Goal: Information Seeking & Learning: Learn about a topic

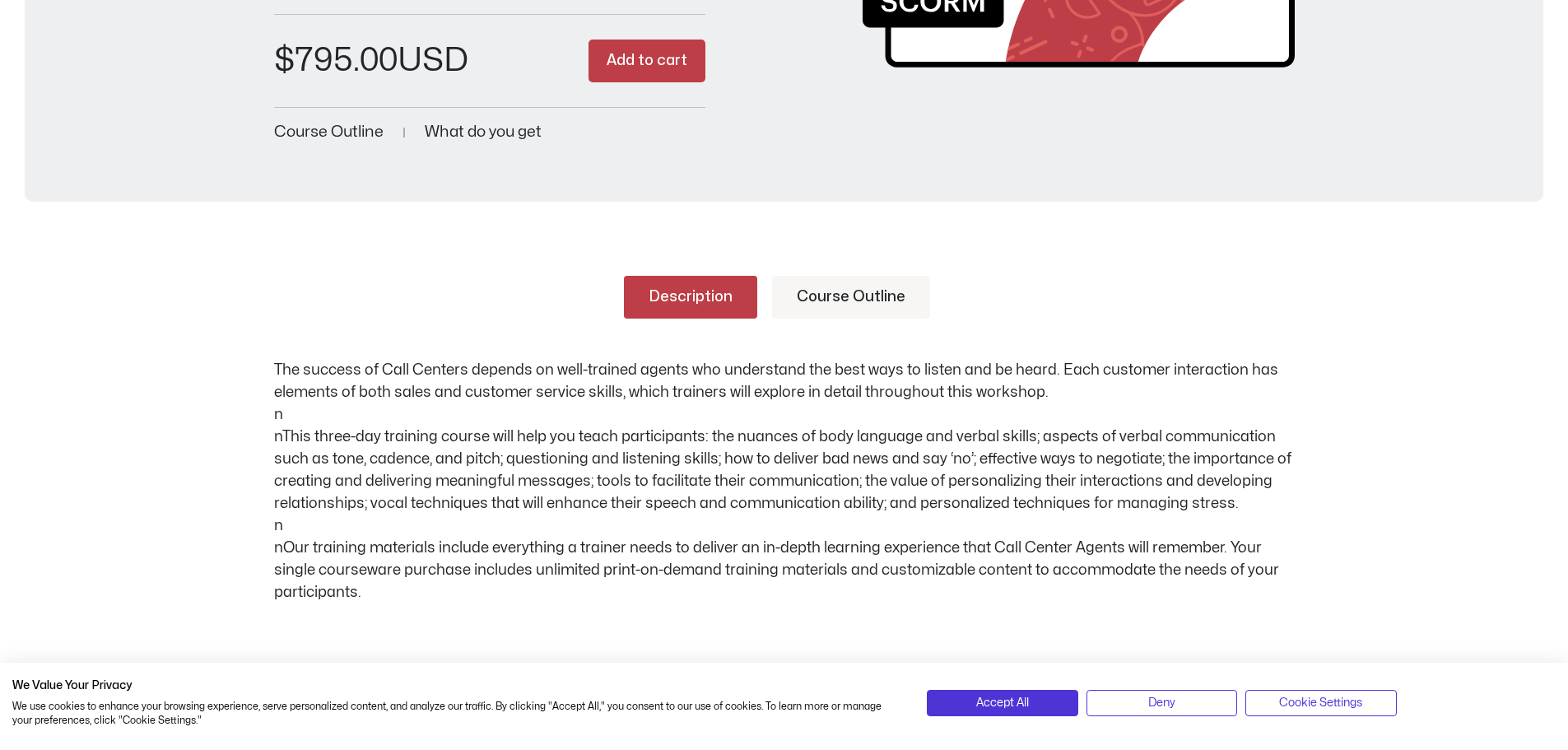
scroll to position [494, 0]
click at [317, 126] on span "Course Outline" at bounding box center [329, 131] width 110 height 15
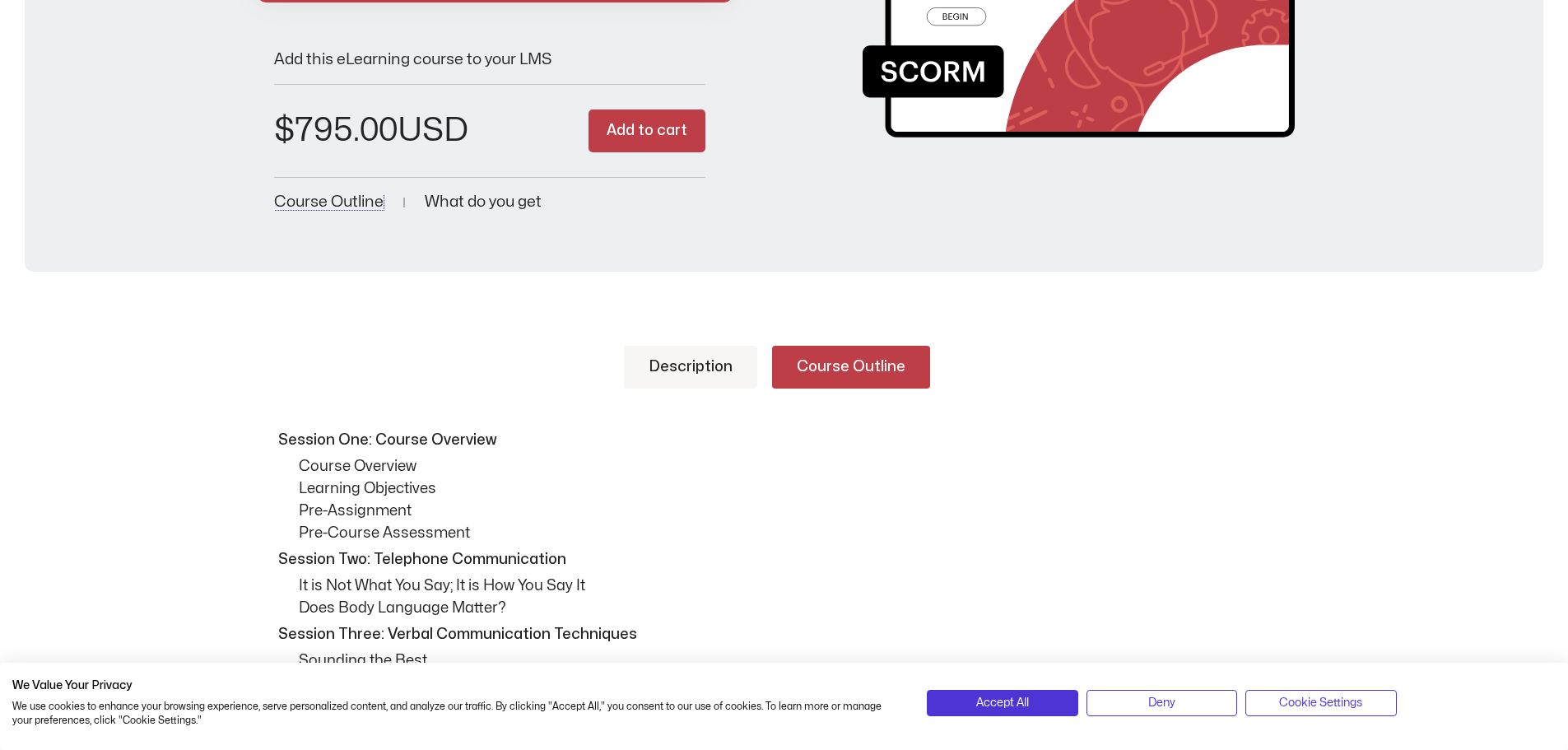
scroll to position [151, 0]
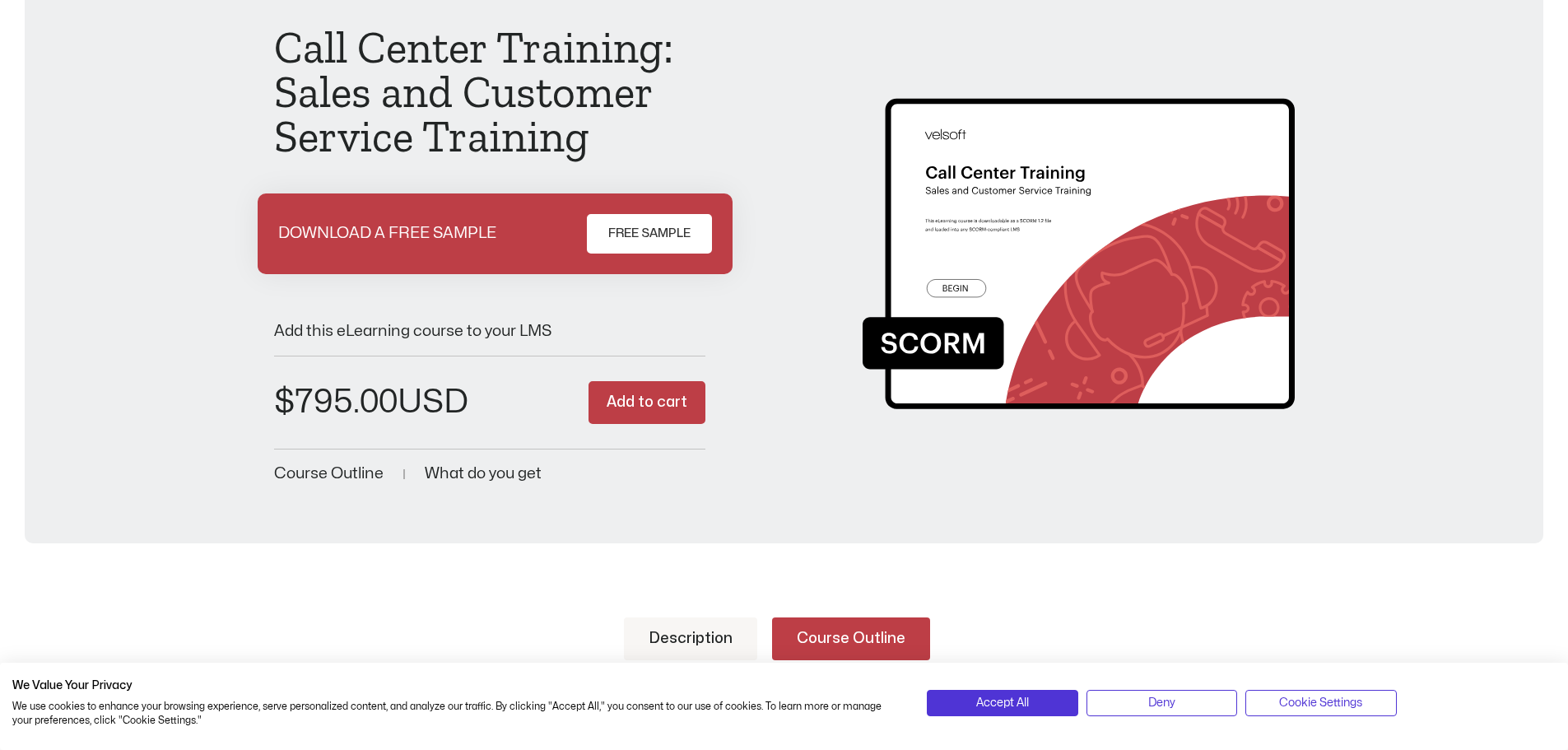
click at [480, 473] on span "What do you get" at bounding box center [483, 474] width 117 height 15
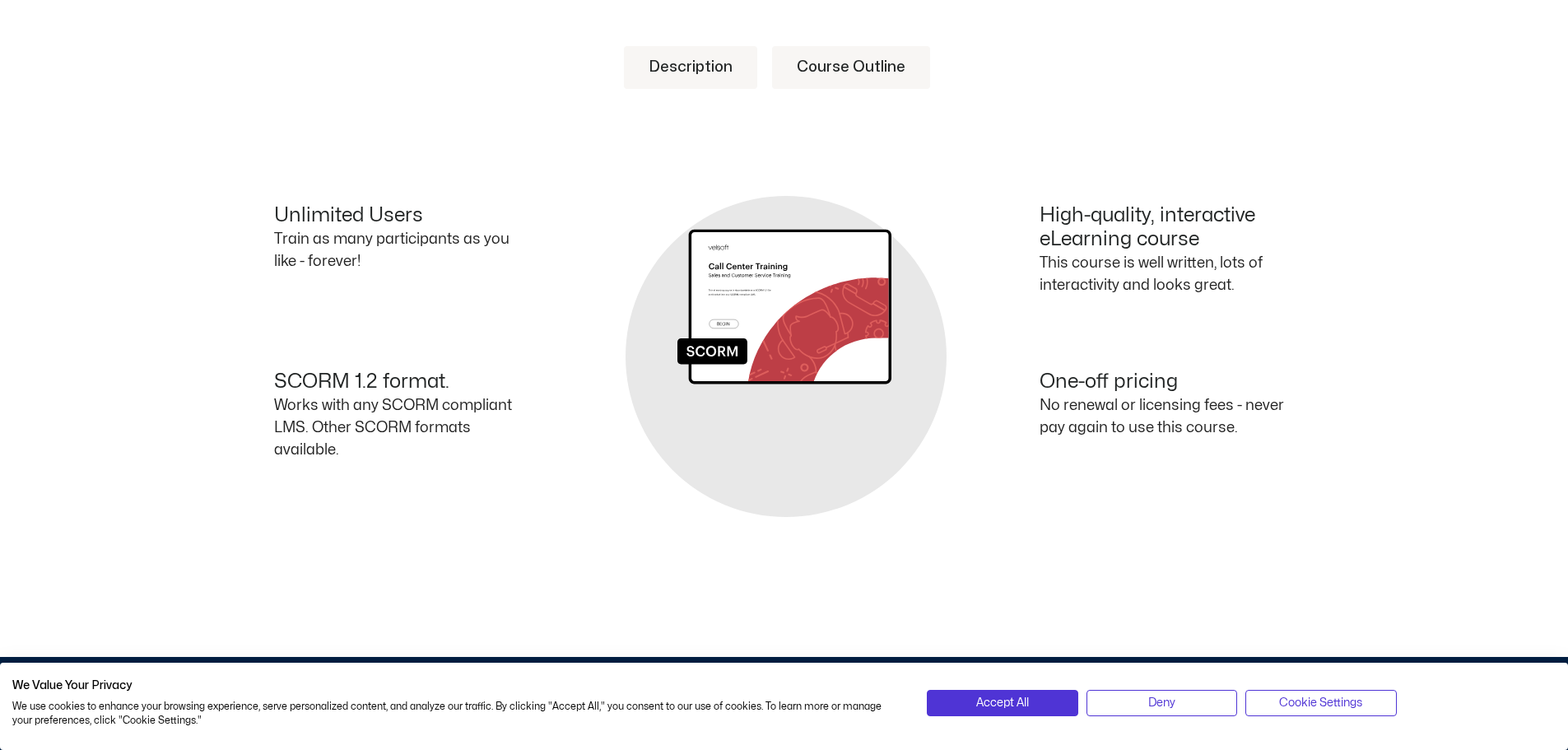
scroll to position [727, 0]
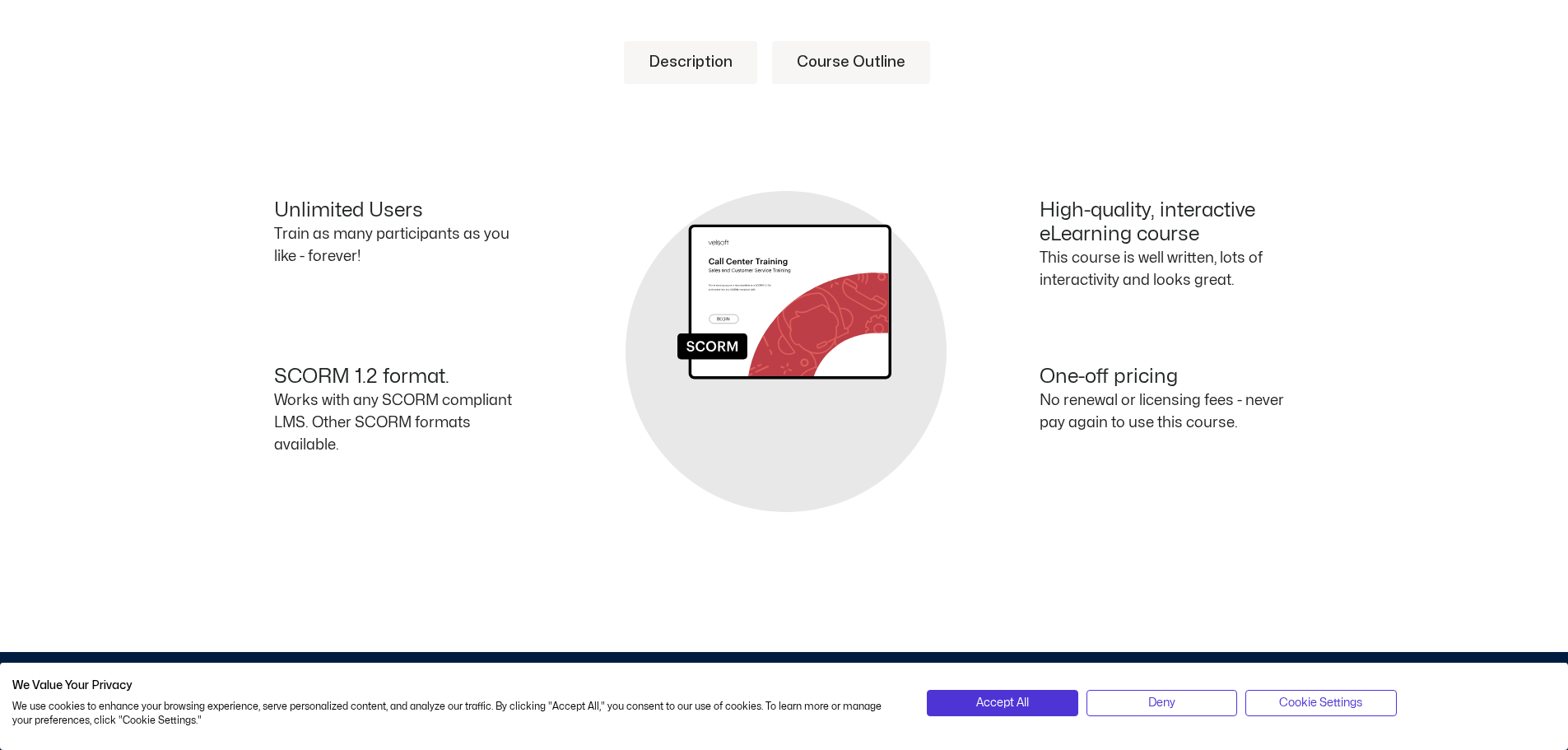
click at [1293, 111] on div "Description Course Outline The success of Call Centers depends on well-trained …" at bounding box center [784, 83] width 1020 height 84
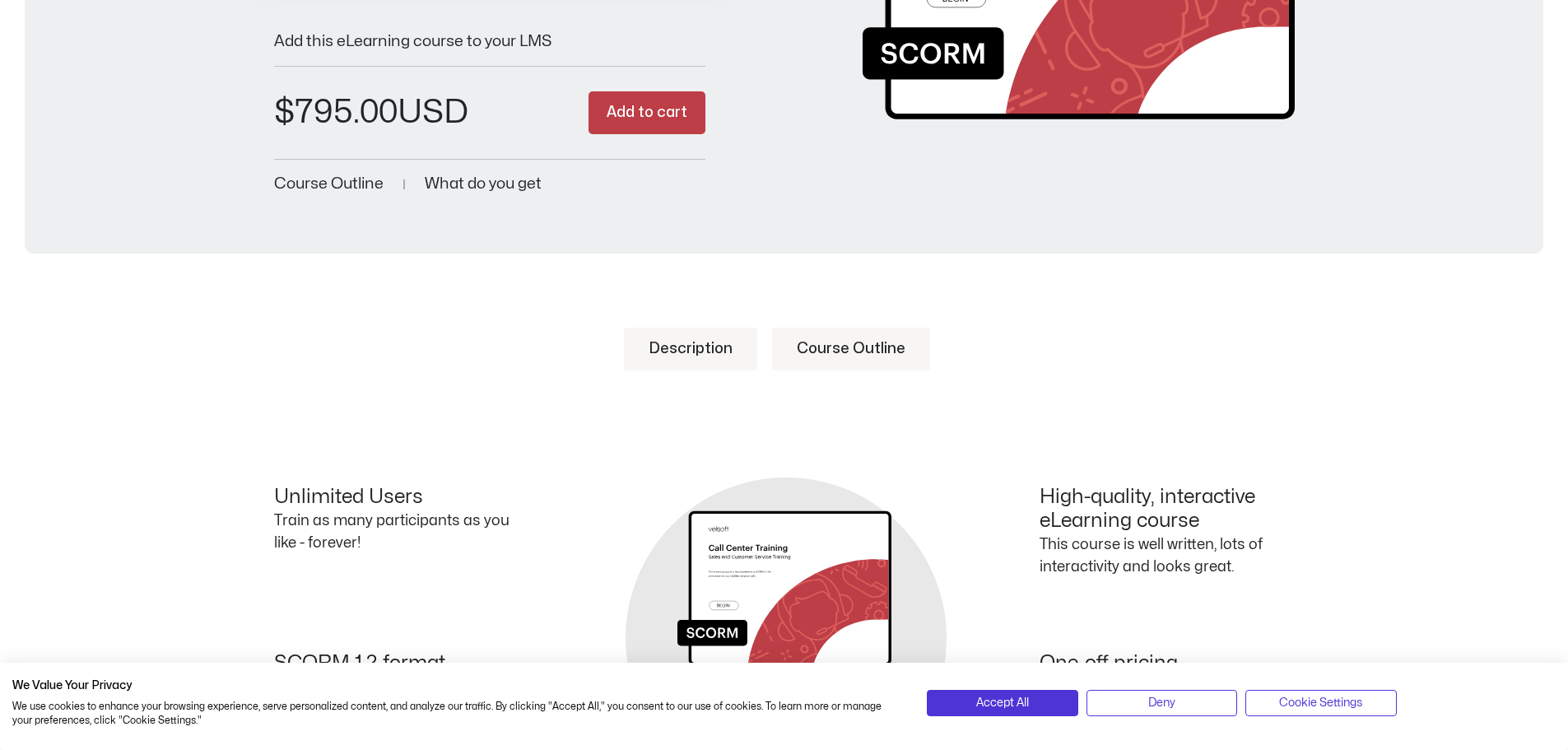
scroll to position [151, 0]
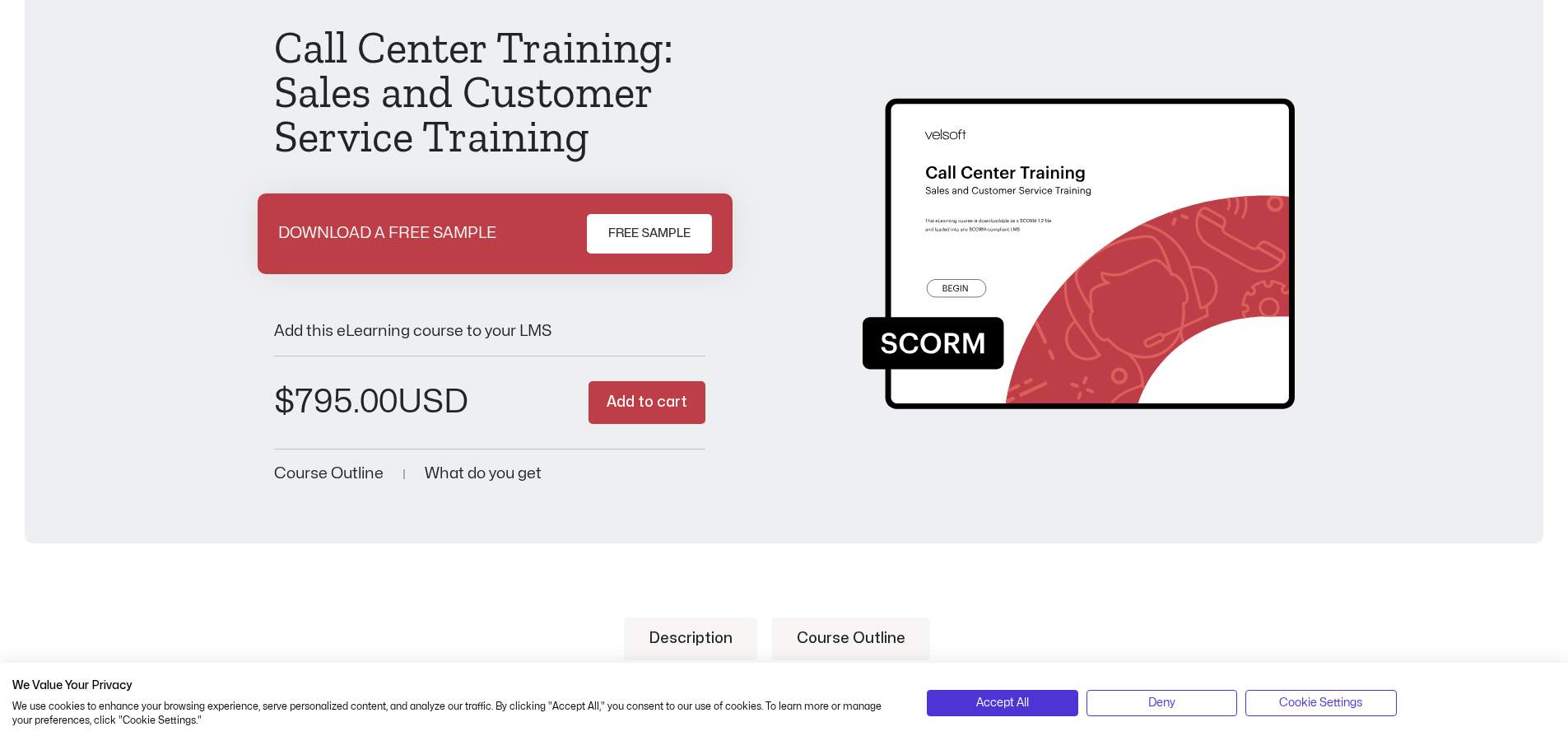
click at [609, 244] on link "FREE SAMPLE" at bounding box center [649, 233] width 125 height 39
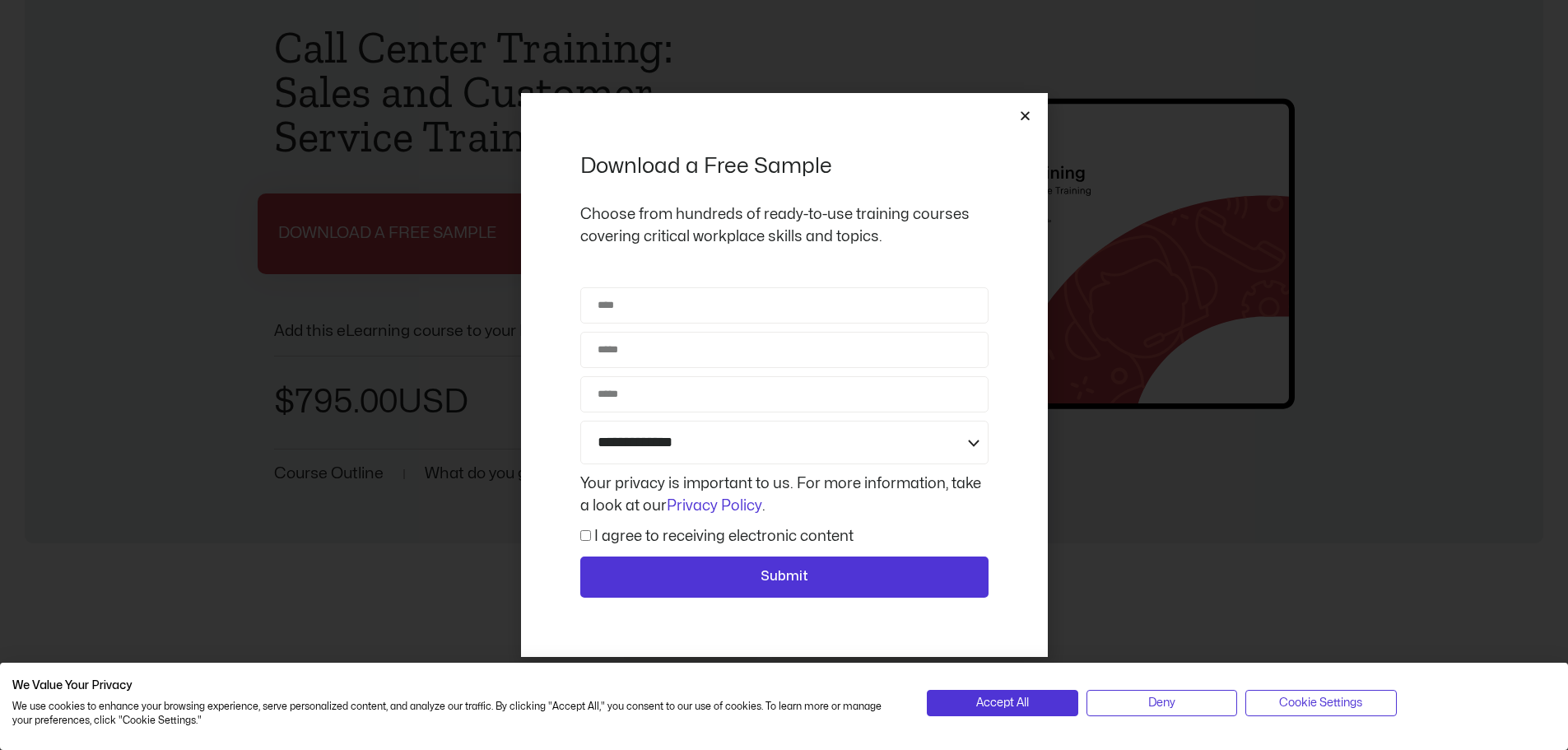
click at [1025, 113] on icon "Close" at bounding box center [1025, 115] width 12 height 12
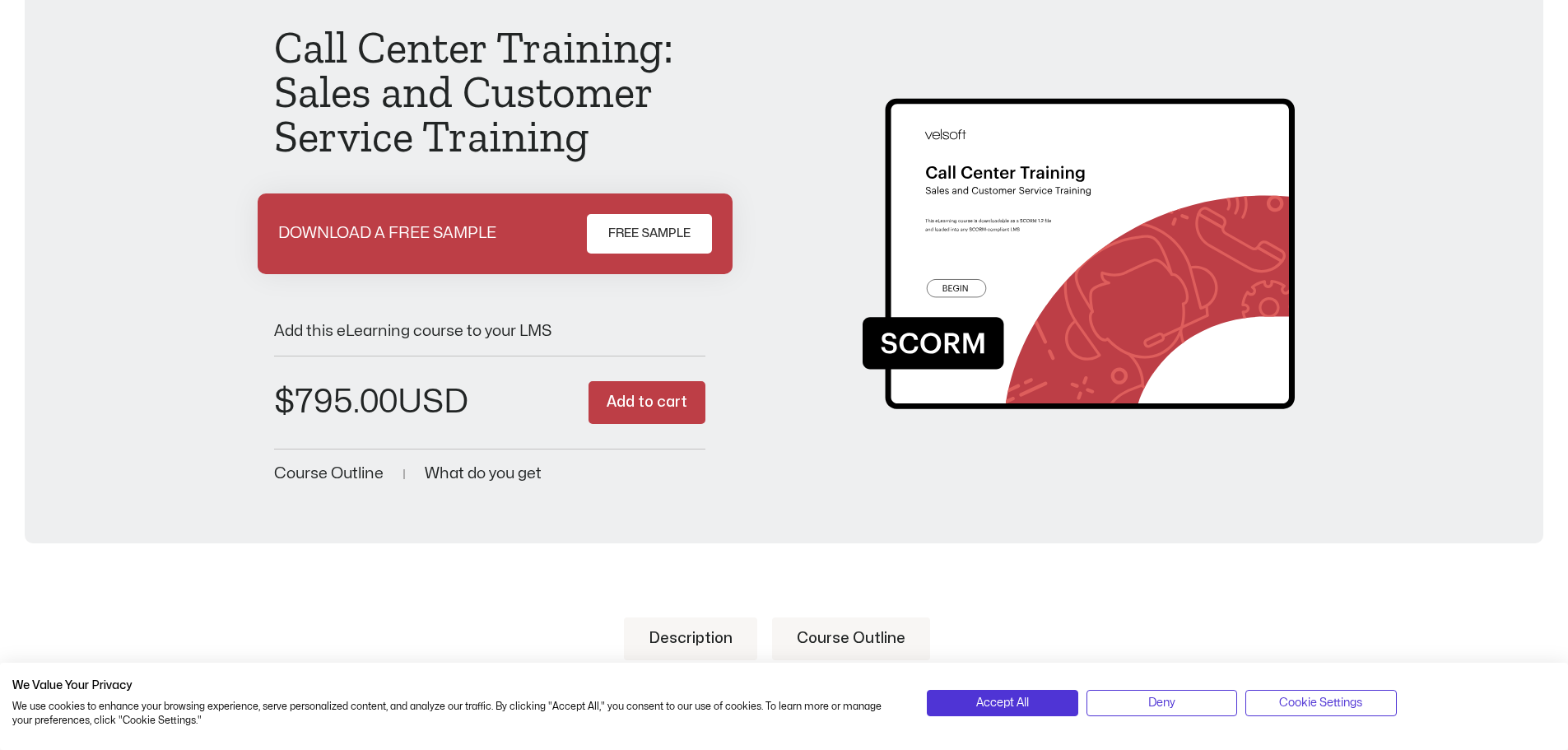
click at [1457, 412] on div "SCORM file format Call Center Training: Sales and Customer Service Training DOW…" at bounding box center [783, 235] width 1485 height 501
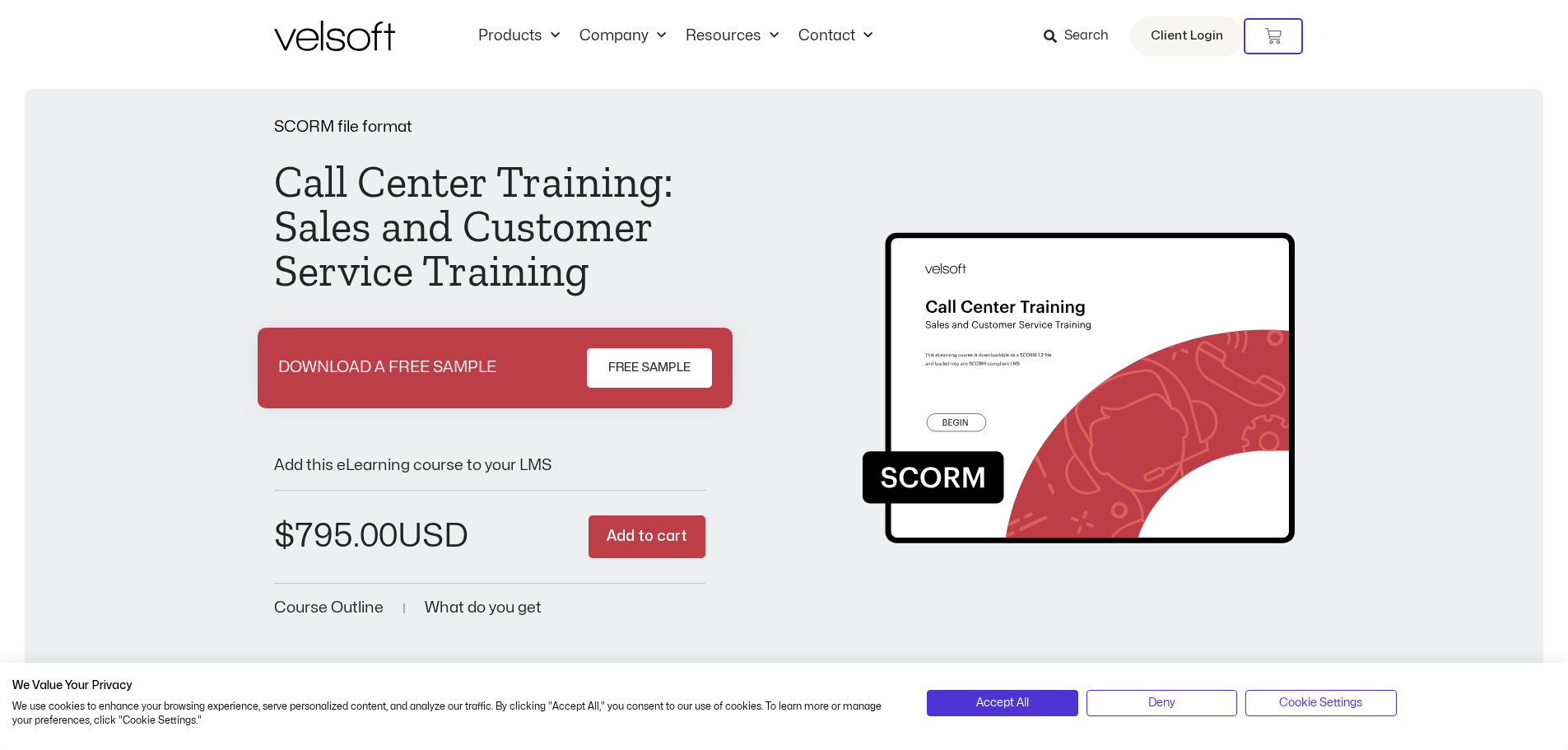
scroll to position [0, 0]
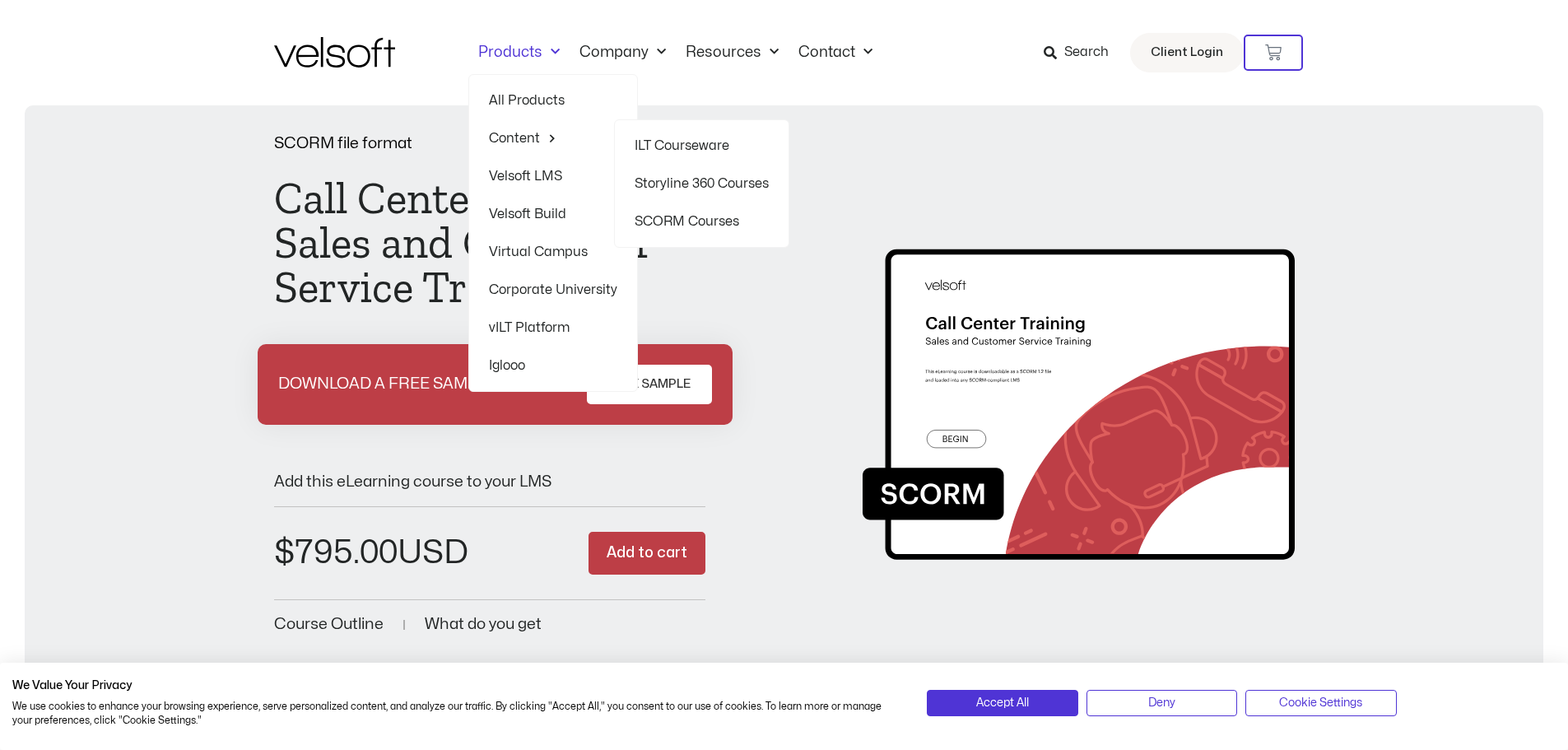
click at [674, 222] on link "SCORM Courses" at bounding box center [701, 222] width 134 height 38
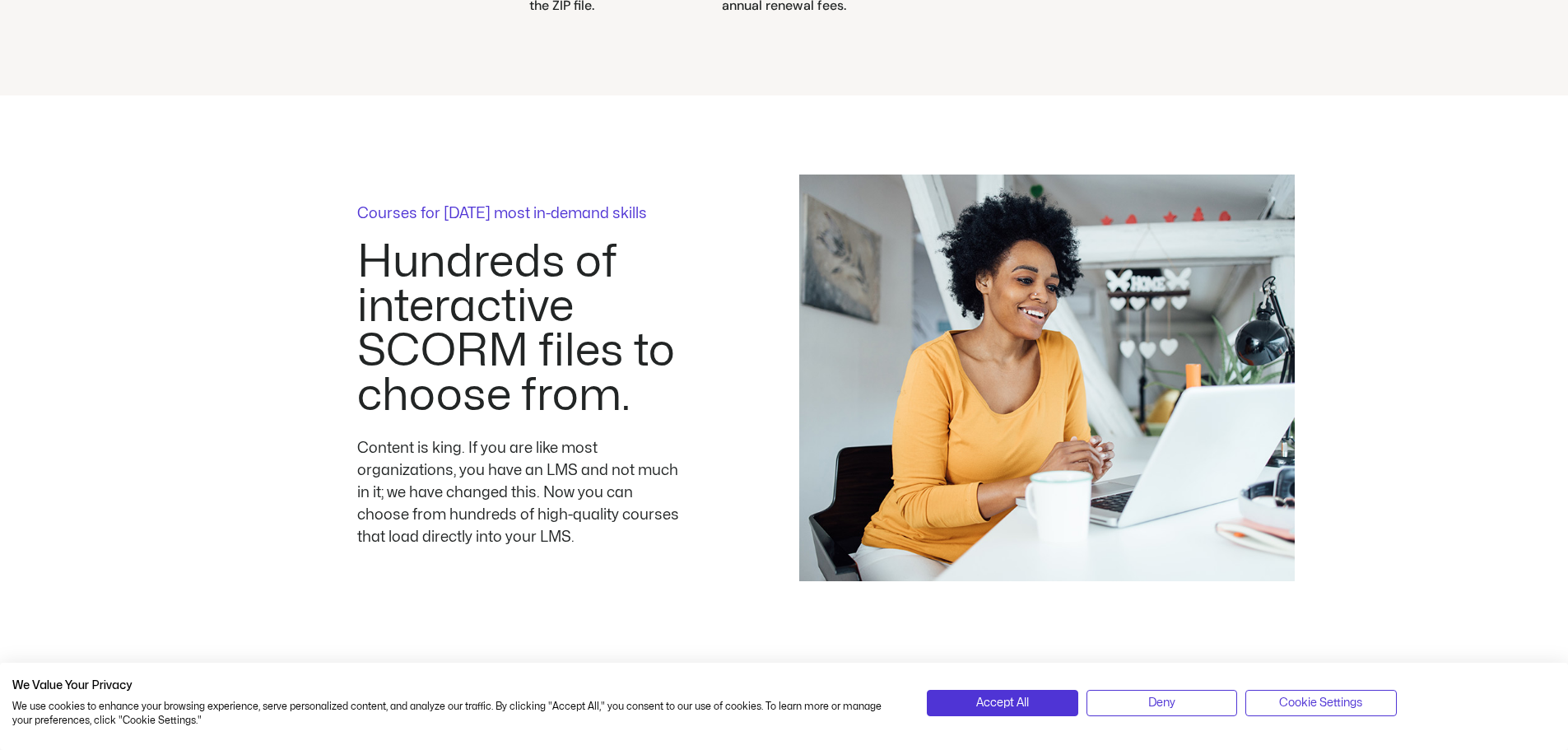
scroll to position [2717, 0]
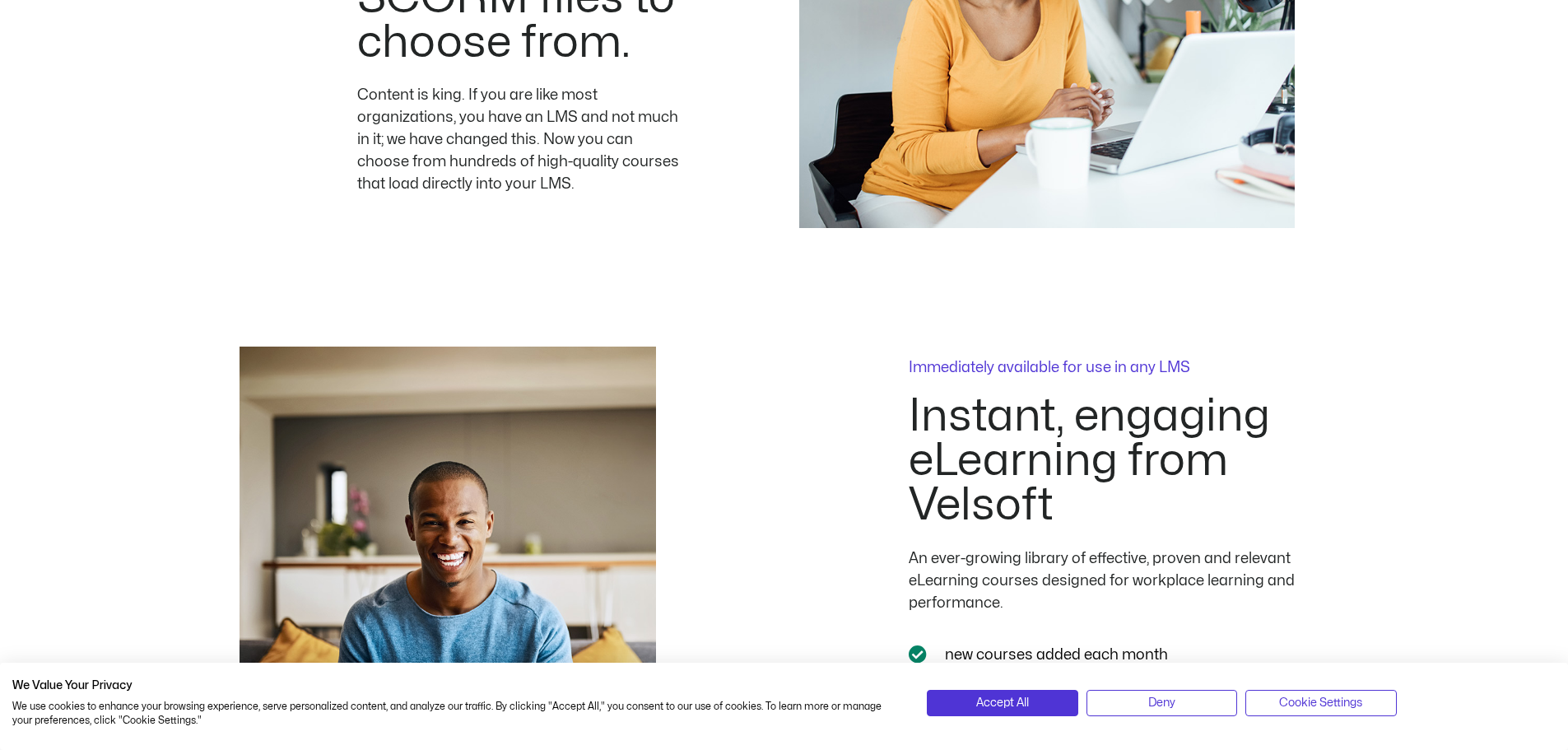
click at [1255, 355] on div "Immediately available for use in any LMS Instant, engaging eLearning from [GEOG…" at bounding box center [1121, 603] width 644 height 514
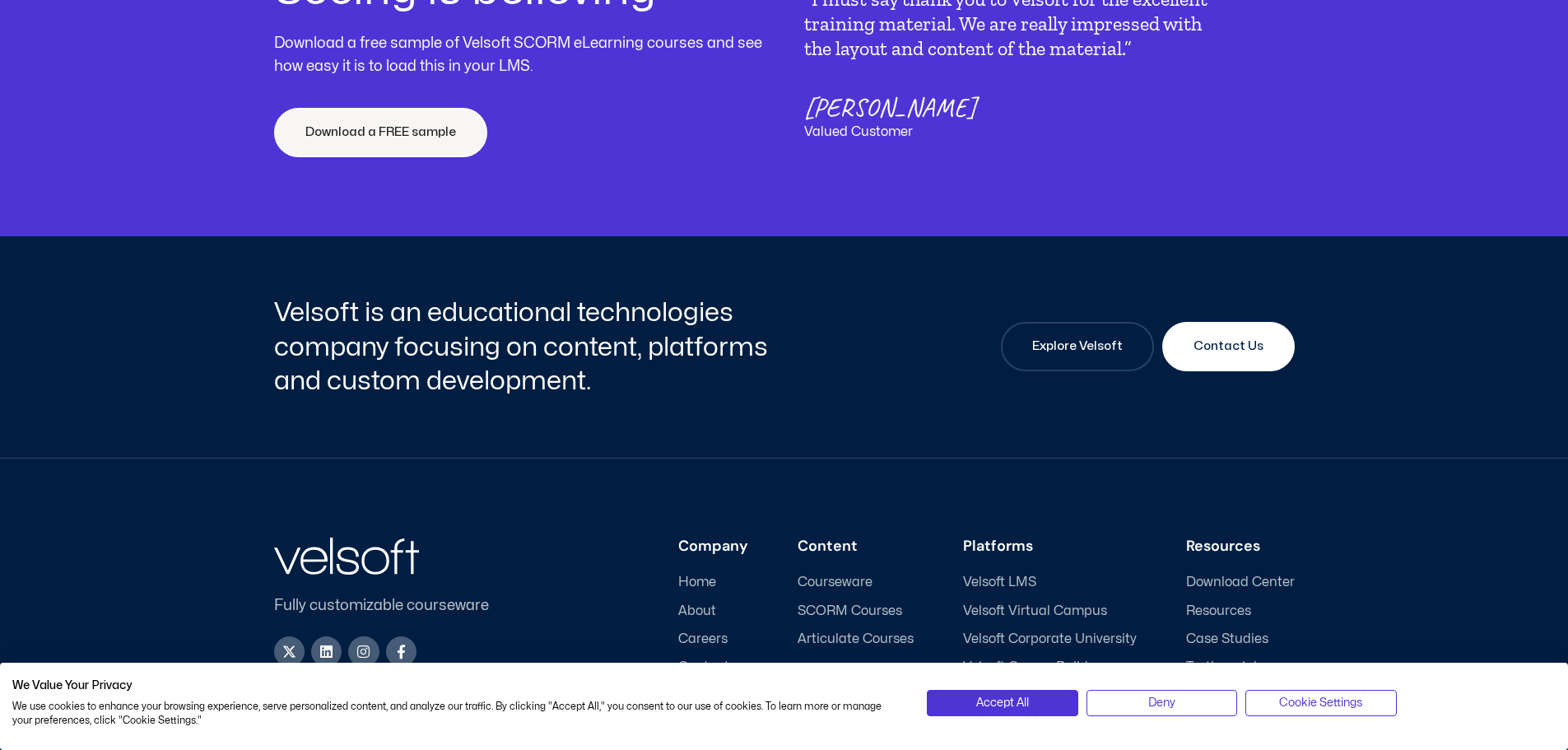
scroll to position [6329, 0]
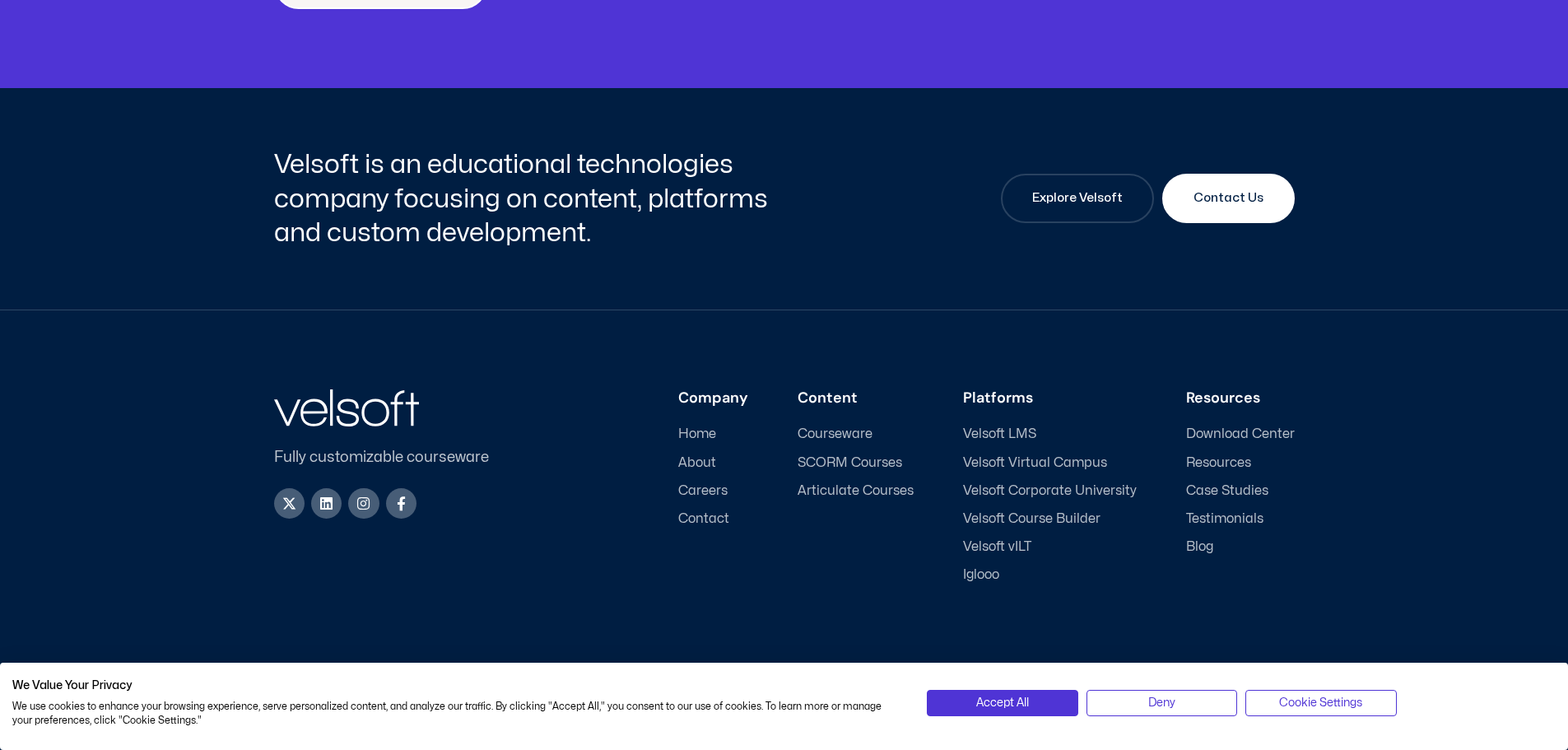
click at [860, 457] on span "SCORM Courses" at bounding box center [850, 463] width 105 height 15
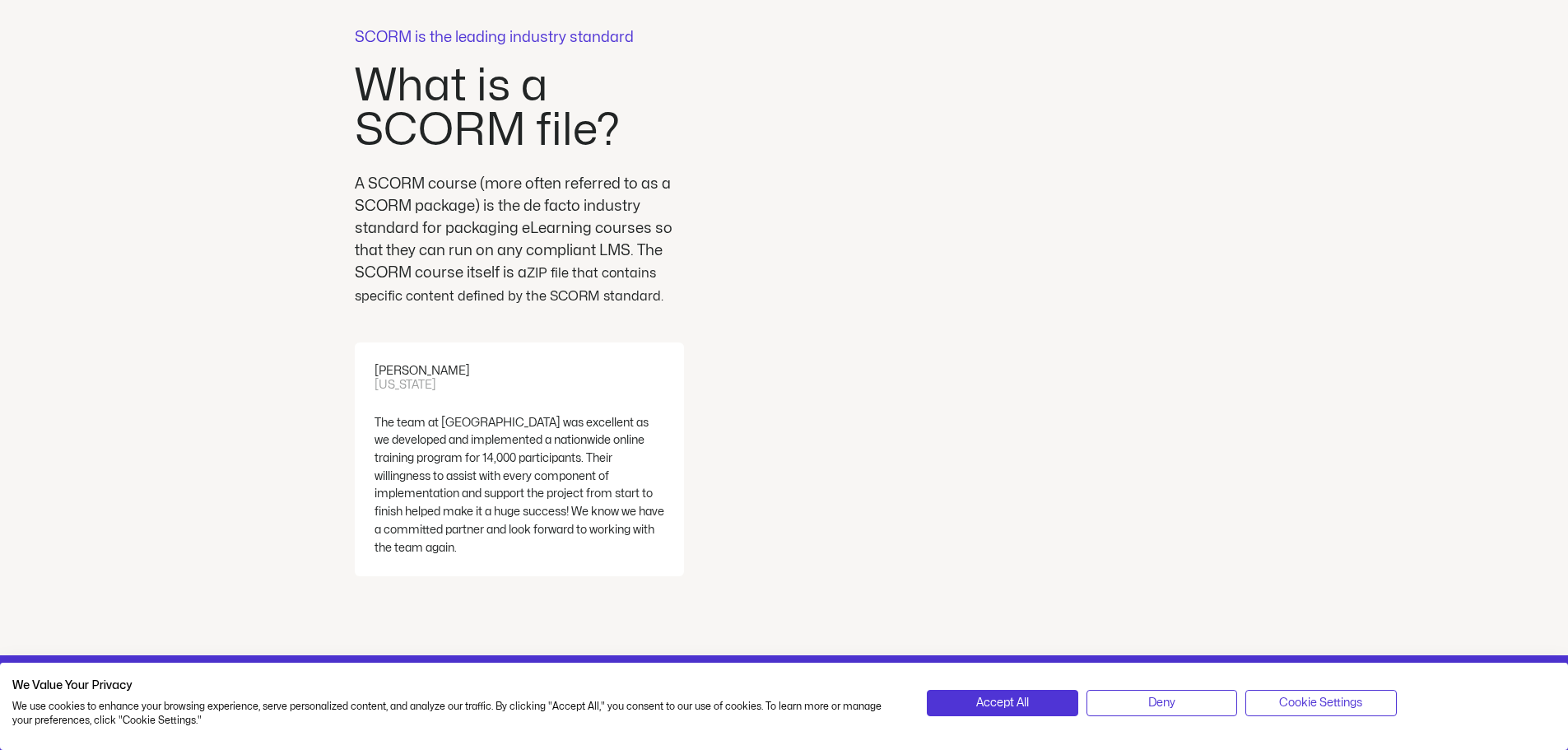
scroll to position [3952, 0]
